Goal: Task Accomplishment & Management: Manage account settings

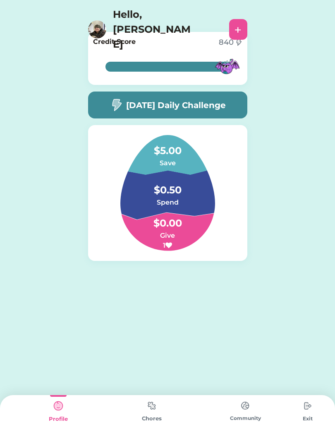
click at [302, 409] on img at bounding box center [308, 405] width 17 height 17
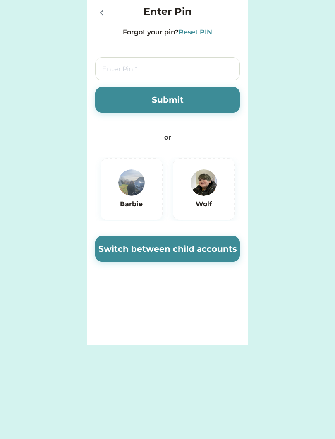
click at [129, 176] on img at bounding box center [131, 182] width 26 height 26
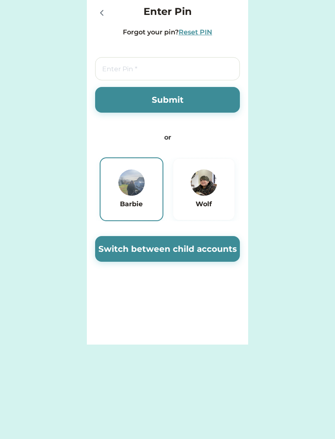
click at [171, 245] on button "Switch between child accounts" at bounding box center [167, 249] width 145 height 26
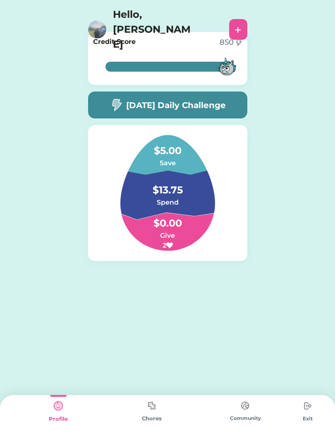
click at [159, 398] on img at bounding box center [152, 405] width 17 height 16
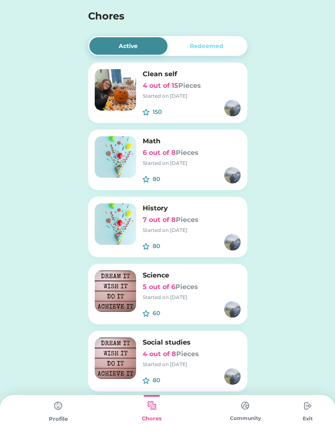
click at [211, 285] on h6 "5 out of 6 Pieces" at bounding box center [192, 287] width 98 height 10
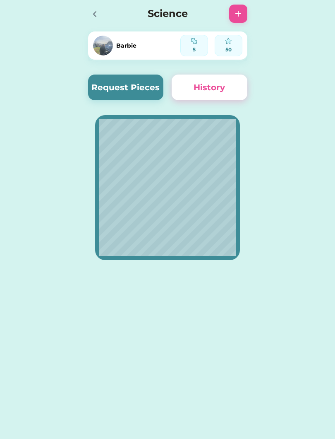
click at [147, 84] on button "Request Pieces" at bounding box center [126, 87] width 76 height 26
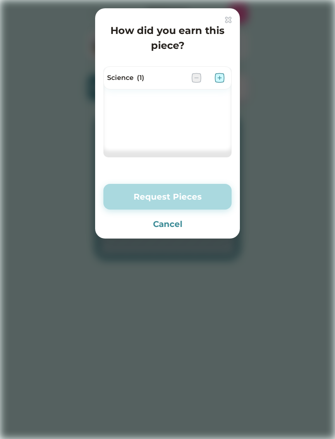
click at [218, 77] on img at bounding box center [220, 78] width 10 height 10
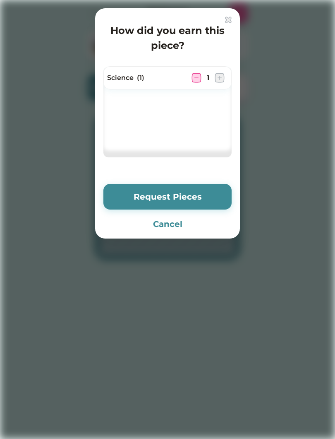
click at [177, 194] on button "Request Pieces" at bounding box center [167, 197] width 128 height 26
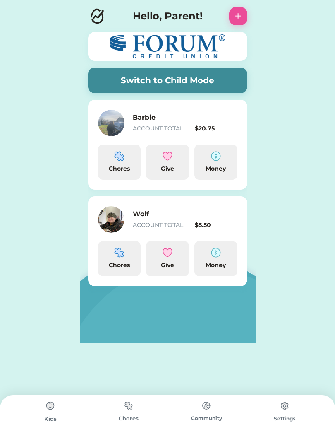
click at [132, 161] on div "Chores" at bounding box center [119, 161] width 43 height 35
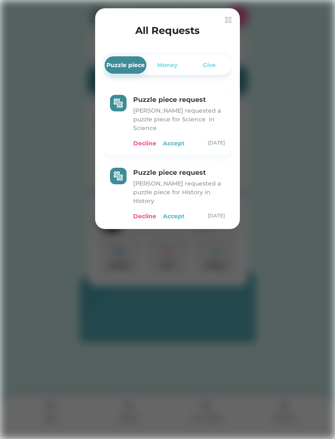
click at [178, 139] on div "Accept" at bounding box center [174, 143] width 22 height 9
click at [180, 139] on div "Accept" at bounding box center [174, 143] width 22 height 9
click at [178, 139] on div "Accept" at bounding box center [174, 143] width 22 height 9
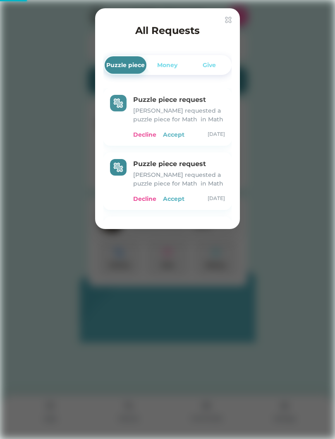
click at [178, 136] on div "Accept" at bounding box center [174, 134] width 22 height 9
click at [172, 134] on div "Accept" at bounding box center [174, 134] width 22 height 9
click at [175, 130] on div "Accept" at bounding box center [174, 134] width 22 height 9
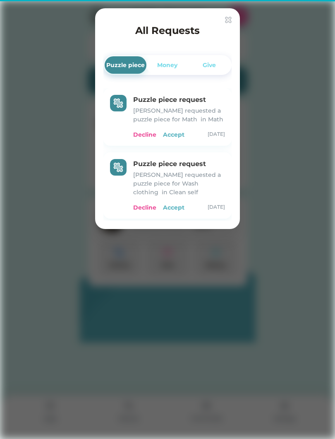
click at [176, 134] on div "Accept" at bounding box center [174, 134] width 22 height 9
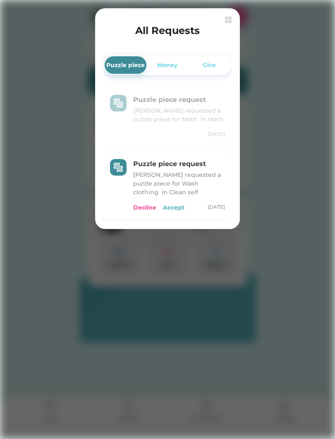
click at [175, 134] on div "Decline Accept Aug 28, 25" at bounding box center [179, 134] width 92 height 9
click at [176, 135] on div "Decline Accept Aug 28, 25" at bounding box center [179, 134] width 92 height 9
click at [177, 204] on div "Accept" at bounding box center [174, 207] width 22 height 9
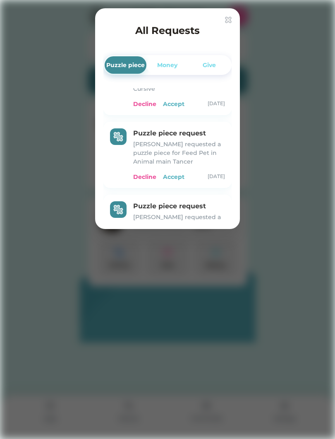
scroll to position [103, 0]
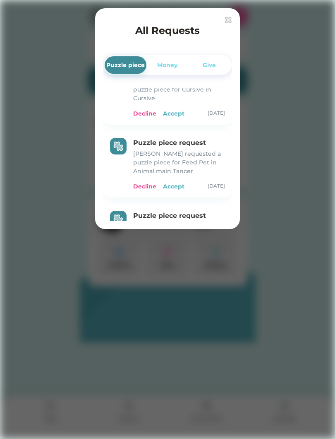
click at [177, 109] on div "Accept" at bounding box center [174, 113] width 22 height 9
click at [180, 186] on div "Accept" at bounding box center [174, 186] width 22 height 9
click at [178, 112] on div "Accept" at bounding box center [174, 113] width 22 height 9
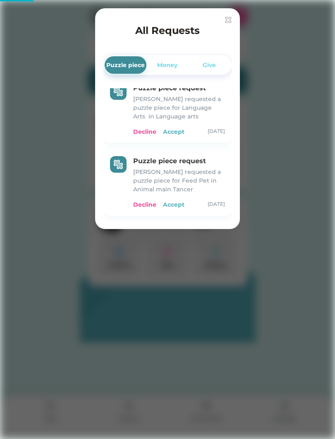
scroll to position [10, 0]
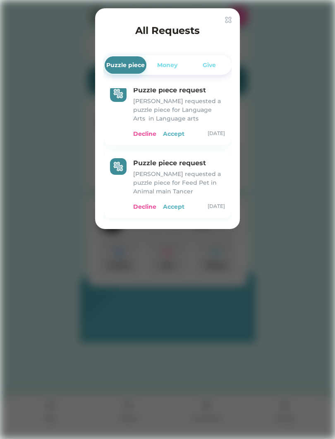
click at [179, 132] on div "Accept" at bounding box center [174, 134] width 22 height 9
click at [176, 135] on div "Accept" at bounding box center [174, 134] width 22 height 9
click at [179, 130] on div "Accept" at bounding box center [174, 134] width 22 height 9
click at [178, 130] on div "Accept" at bounding box center [174, 134] width 22 height 9
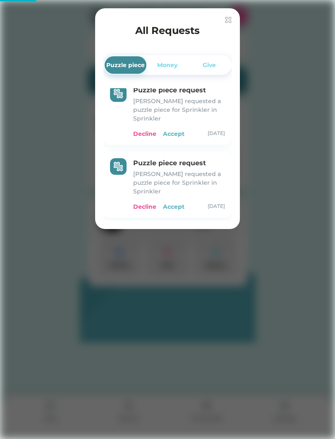
click at [177, 130] on div "Accept" at bounding box center [174, 134] width 22 height 9
click at [175, 130] on div "Accept" at bounding box center [174, 134] width 22 height 9
click at [177, 130] on div "Accept" at bounding box center [174, 134] width 22 height 9
click at [176, 137] on div "Accept" at bounding box center [174, 134] width 22 height 9
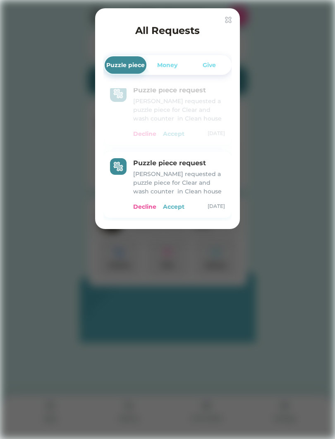
click at [178, 132] on div "Accept" at bounding box center [174, 134] width 22 height 9
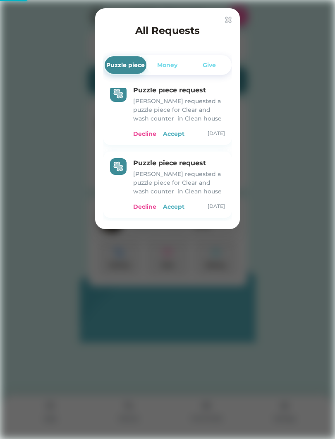
click at [175, 135] on div "Accept" at bounding box center [174, 134] width 22 height 9
click at [177, 133] on div "Accept" at bounding box center [174, 134] width 22 height 9
click at [179, 131] on div "Decline Accept Aug 28, 25" at bounding box center [179, 134] width 92 height 9
click at [175, 205] on div "Accept" at bounding box center [174, 206] width 22 height 9
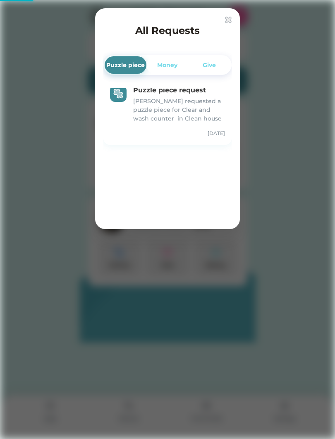
scroll to position [0, 0]
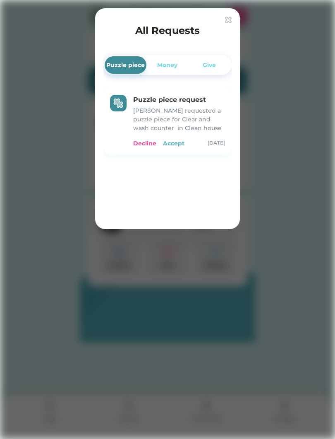
click at [175, 146] on div "Accept" at bounding box center [174, 143] width 22 height 9
click at [176, 143] on div "Accept" at bounding box center [174, 143] width 22 height 9
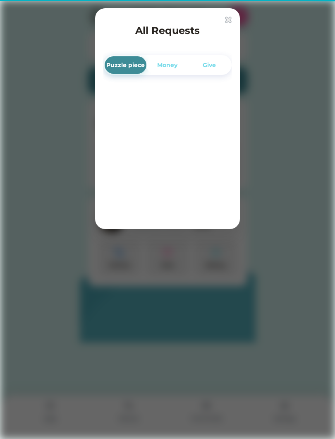
click at [179, 146] on div "Puzzle piece request Barbie requested a puzzle piece for Clear and wash counter…" at bounding box center [167, 154] width 128 height 132
click at [231, 19] on img at bounding box center [228, 20] width 7 height 7
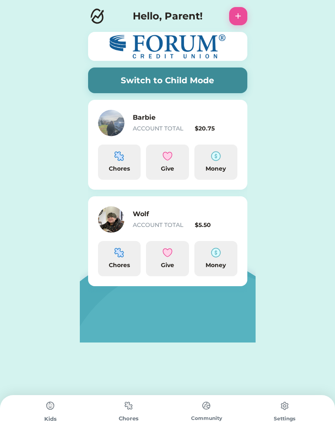
click at [203, 81] on button "Switch to Child Mode" at bounding box center [167, 80] width 159 height 26
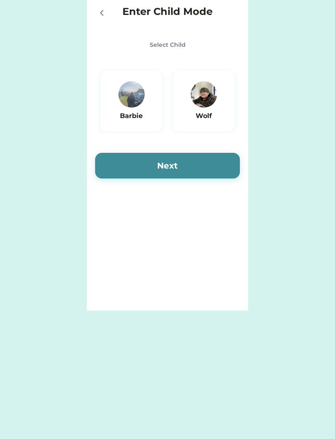
click at [142, 100] on img at bounding box center [131, 94] width 26 height 26
click at [174, 159] on button "Next" at bounding box center [167, 166] width 145 height 26
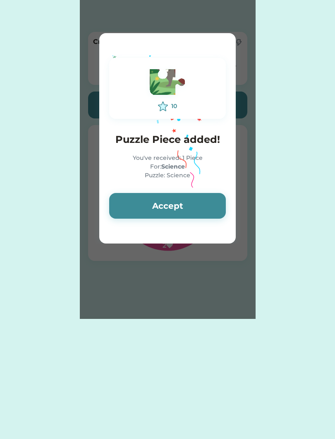
click at [174, 201] on button "Accept" at bounding box center [167, 206] width 117 height 26
click at [171, 206] on button "Accept" at bounding box center [167, 206] width 117 height 26
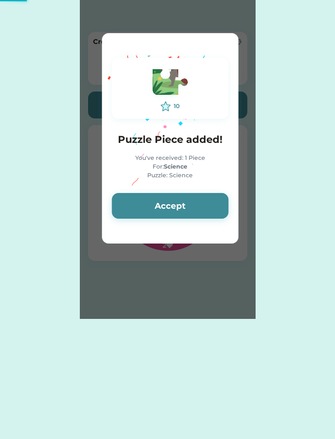
click at [170, 211] on button "Accept" at bounding box center [170, 206] width 117 height 26
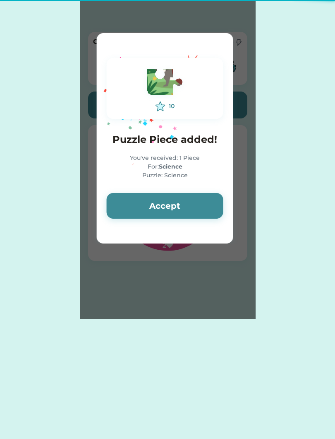
click at [169, 211] on button "Accept" at bounding box center [165, 206] width 117 height 26
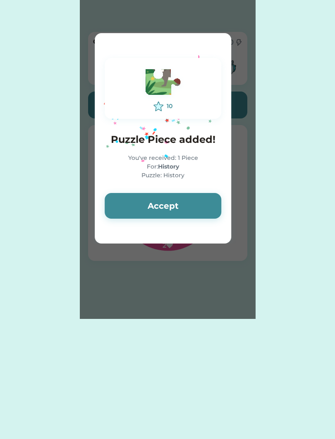
click at [168, 210] on button "Accept" at bounding box center [163, 206] width 117 height 26
click at [166, 207] on button "Accept" at bounding box center [163, 206] width 117 height 26
click at [169, 206] on button "Accept" at bounding box center [163, 206] width 117 height 26
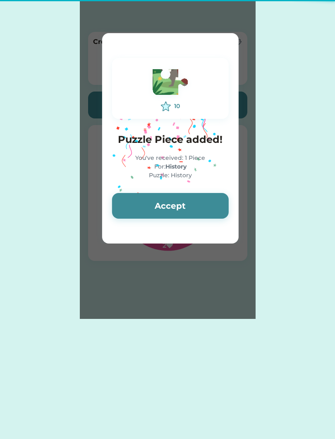
click at [169, 206] on button "Accept" at bounding box center [170, 206] width 117 height 26
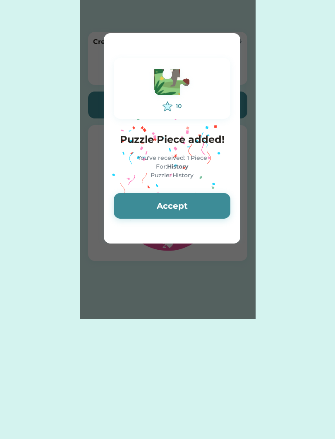
click at [169, 206] on button "Accept" at bounding box center [172, 206] width 117 height 26
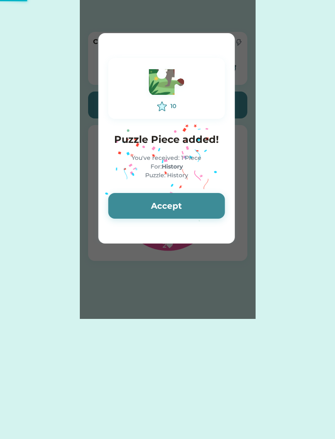
click at [168, 204] on button "Accept" at bounding box center [166, 206] width 117 height 26
click at [166, 203] on button "Accept" at bounding box center [166, 206] width 117 height 26
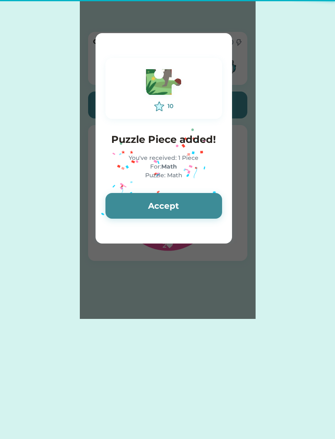
click at [166, 202] on button "Accept" at bounding box center [164, 206] width 117 height 26
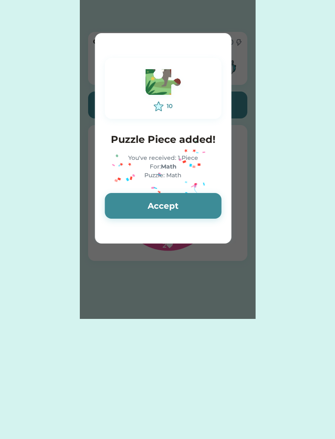
click at [165, 204] on button "Accept" at bounding box center [163, 206] width 117 height 26
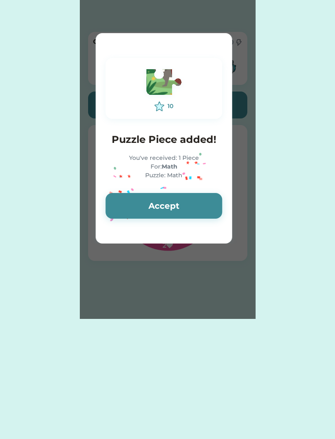
click at [164, 204] on button "Accept" at bounding box center [164, 206] width 117 height 26
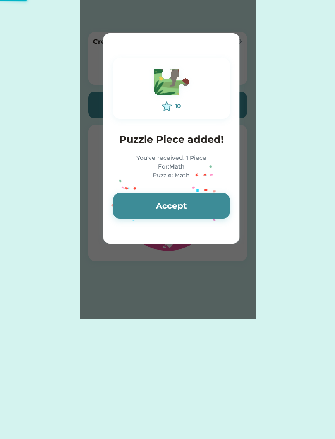
click at [163, 205] on button "Accept" at bounding box center [171, 206] width 117 height 26
click at [162, 205] on button "Accept" at bounding box center [171, 206] width 117 height 26
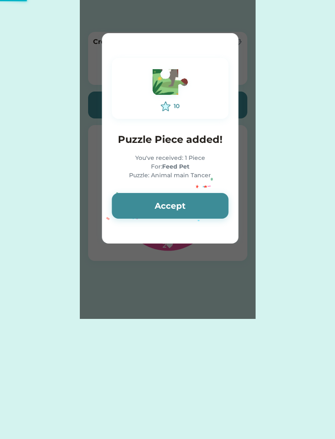
click at [160, 205] on button "Accept" at bounding box center [170, 206] width 117 height 26
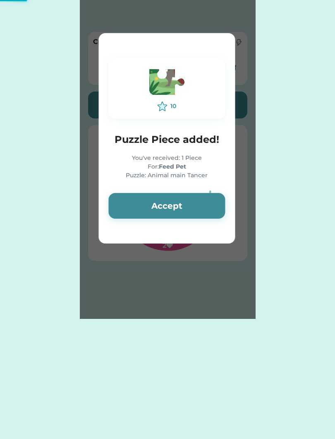
click at [161, 205] on button "Accept" at bounding box center [166, 206] width 117 height 26
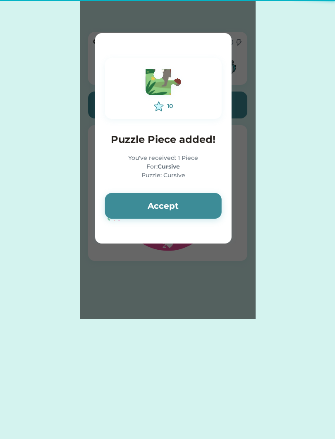
click at [163, 205] on button "Accept" at bounding box center [163, 206] width 117 height 26
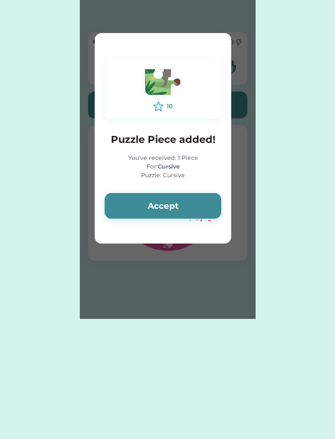
click at [162, 206] on button "Accept" at bounding box center [163, 206] width 117 height 26
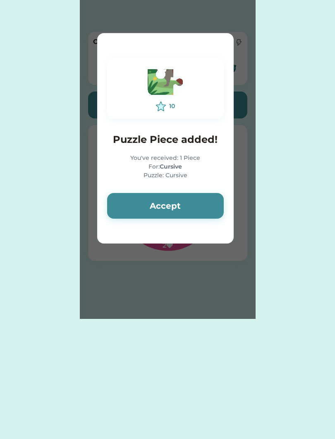
click at [162, 205] on button "Accept" at bounding box center [165, 206] width 117 height 26
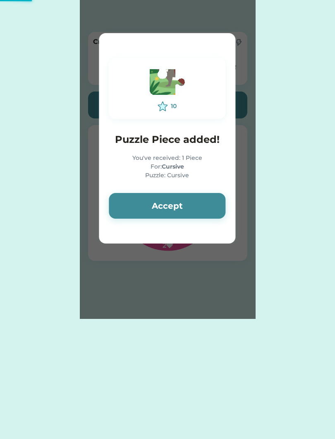
click at [166, 206] on button "Accept" at bounding box center [167, 206] width 117 height 26
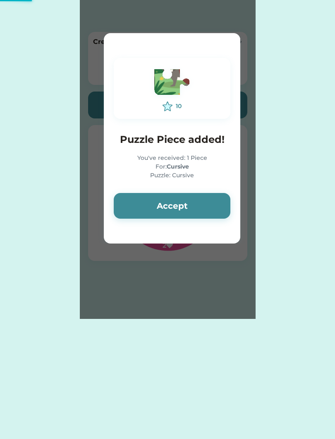
click at [167, 209] on button "Accept" at bounding box center [172, 206] width 117 height 26
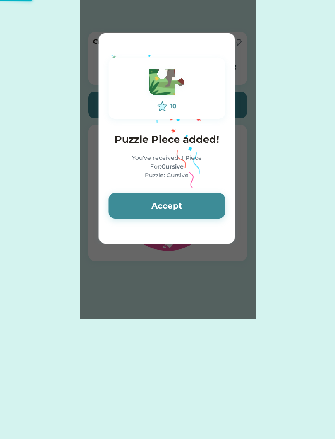
click at [167, 207] on button "Accept" at bounding box center [166, 206] width 117 height 26
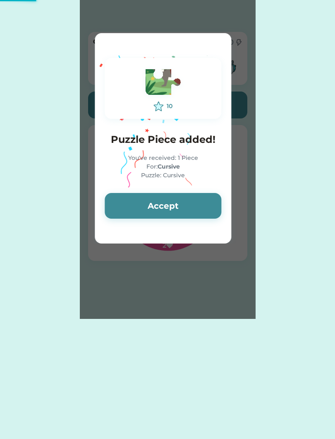
click at [165, 206] on button "Accept" at bounding box center [163, 206] width 117 height 26
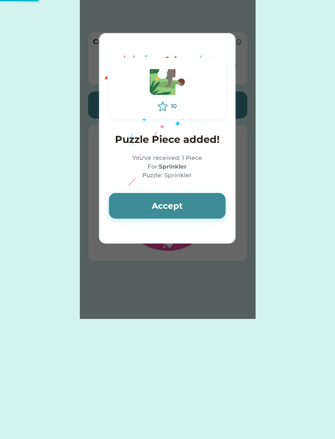
click at [165, 206] on button "Accept" at bounding box center [167, 206] width 117 height 26
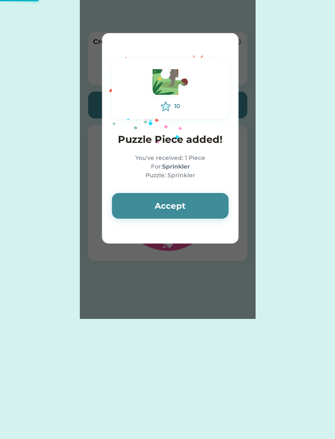
click at [164, 206] on button "Accept" at bounding box center [170, 206] width 117 height 26
click at [165, 207] on button "Accept" at bounding box center [170, 206] width 117 height 26
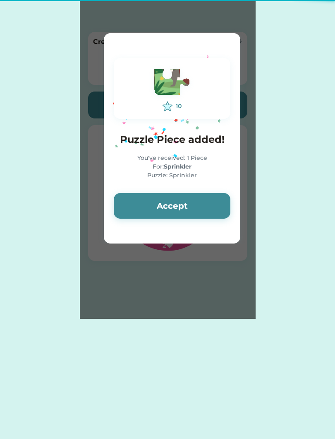
click at [165, 205] on button "Accept" at bounding box center [172, 206] width 117 height 26
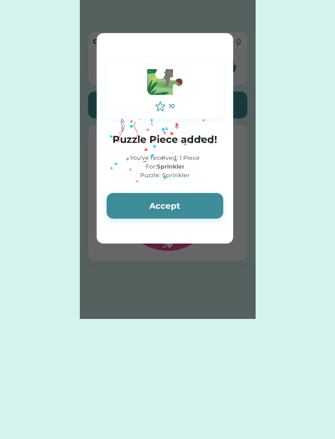
click at [168, 208] on button "Accept" at bounding box center [165, 206] width 117 height 26
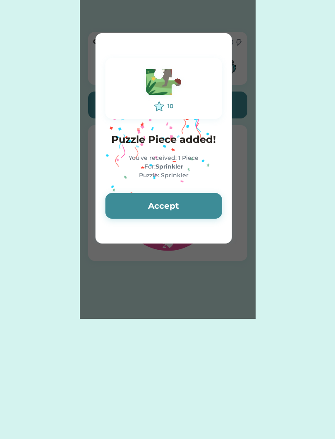
click at [168, 207] on button "Accept" at bounding box center [164, 206] width 117 height 26
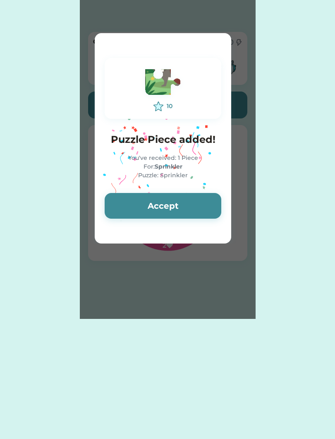
click at [169, 206] on button "Accept" at bounding box center [163, 206] width 117 height 26
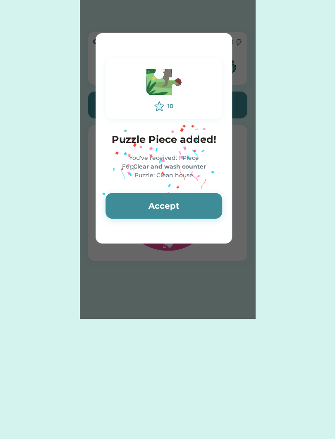
click at [171, 208] on button "Accept" at bounding box center [164, 206] width 117 height 26
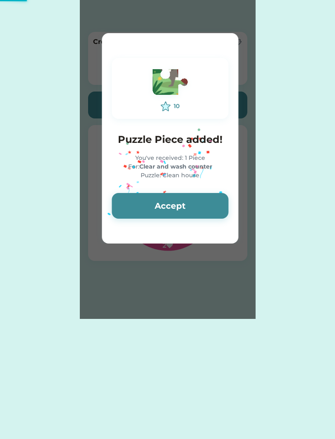
click at [172, 209] on button "Accept" at bounding box center [170, 206] width 117 height 26
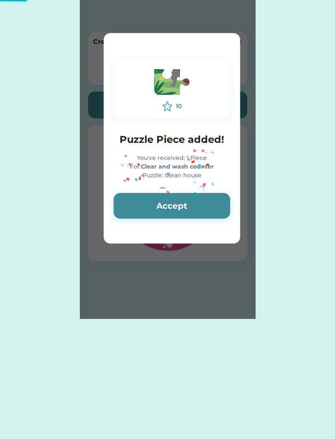
click at [173, 209] on button "Accept" at bounding box center [172, 206] width 117 height 26
click at [174, 208] on button "Accept" at bounding box center [172, 206] width 117 height 26
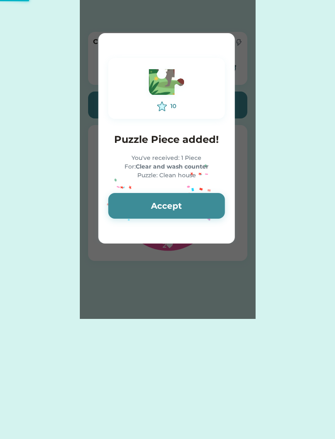
click at [175, 209] on button "Accept" at bounding box center [166, 206] width 117 height 26
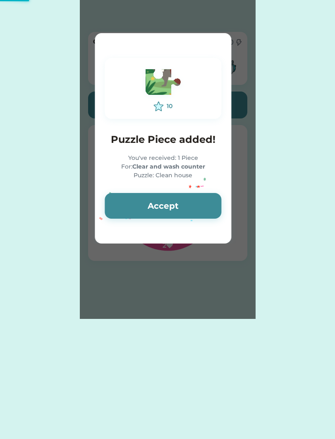
click at [174, 209] on button "Accept" at bounding box center [163, 206] width 117 height 26
click at [175, 207] on button "Accept" at bounding box center [163, 206] width 117 height 26
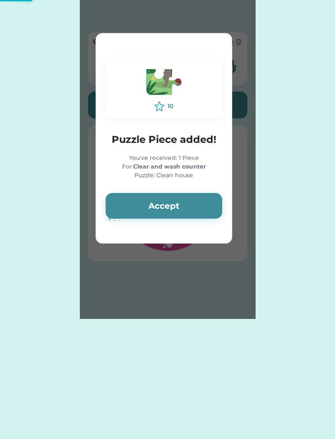
click at [176, 203] on button "Accept" at bounding box center [164, 206] width 117 height 26
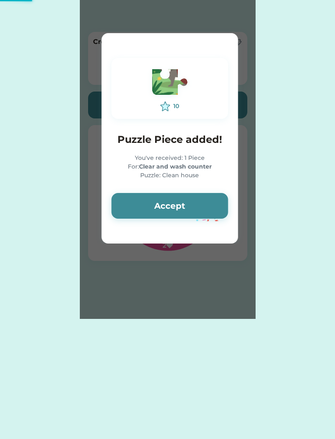
click at [175, 201] on button "Accept" at bounding box center [169, 206] width 117 height 26
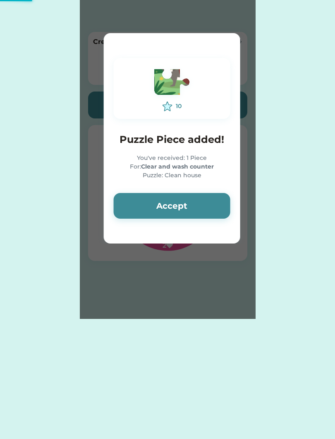
click at [175, 203] on button "Accept" at bounding box center [172, 206] width 117 height 26
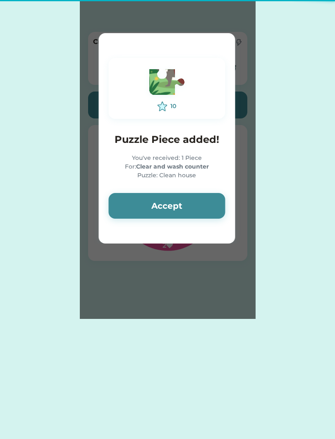
click at [175, 203] on button "Accept" at bounding box center [166, 206] width 117 height 26
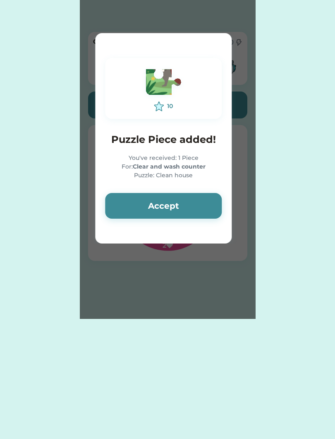
click at [175, 203] on button "Accept" at bounding box center [163, 206] width 117 height 26
click at [175, 204] on button "Accept" at bounding box center [163, 206] width 117 height 26
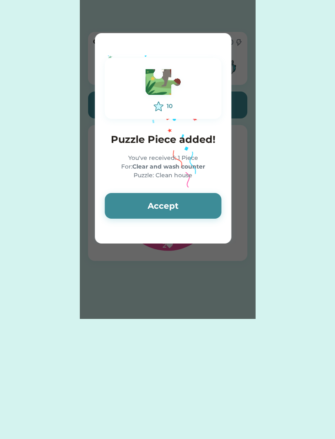
click at [174, 205] on button "Accept" at bounding box center [163, 206] width 117 height 26
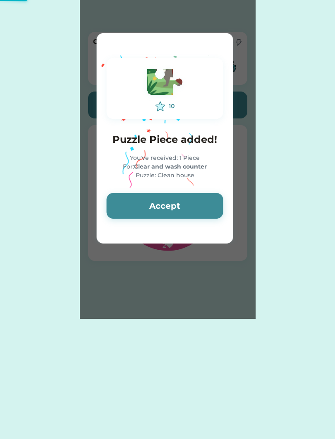
click at [173, 204] on button "Accept" at bounding box center [165, 206] width 117 height 26
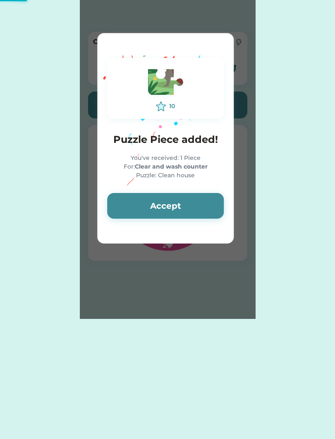
click at [175, 203] on button "Accept" at bounding box center [165, 206] width 117 height 26
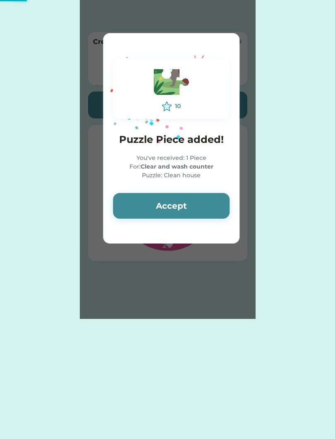
click at [177, 201] on button "Accept" at bounding box center [171, 206] width 117 height 26
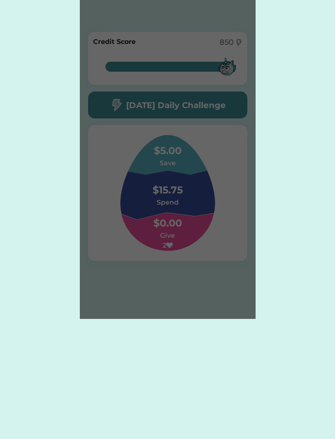
click at [180, 204] on div "Please wait 10 Puzzle Piece added! You've received: 1 Piece For: Clear and wash…" at bounding box center [168, 159] width 176 height 319
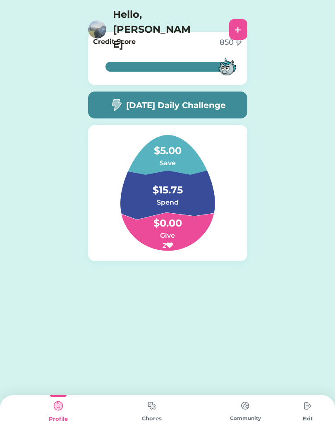
click at [144, 421] on div "Chores" at bounding box center [152, 418] width 94 height 8
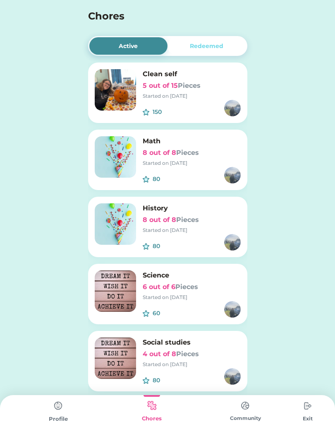
click at [166, 180] on div "80" at bounding box center [168, 179] width 31 height 9
